Goal: Information Seeking & Learning: Check status

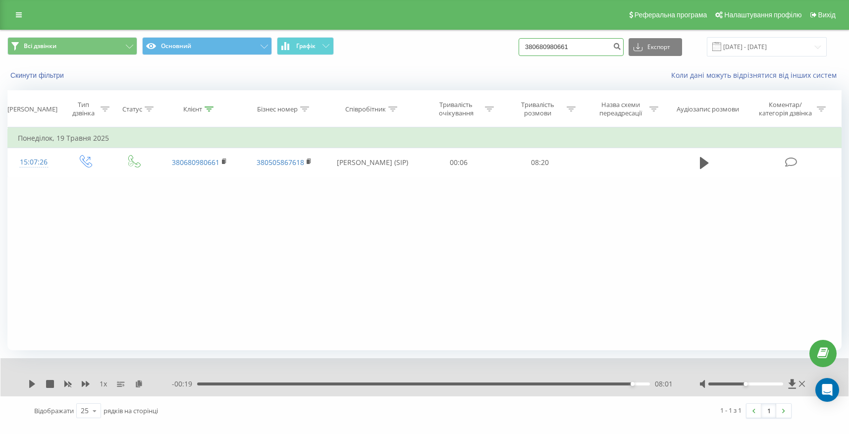
click at [603, 45] on input "380680980661" at bounding box center [570, 47] width 105 height 18
paste input "957391613"
type input "380957391613"
